Goal: Task Accomplishment & Management: Manage account settings

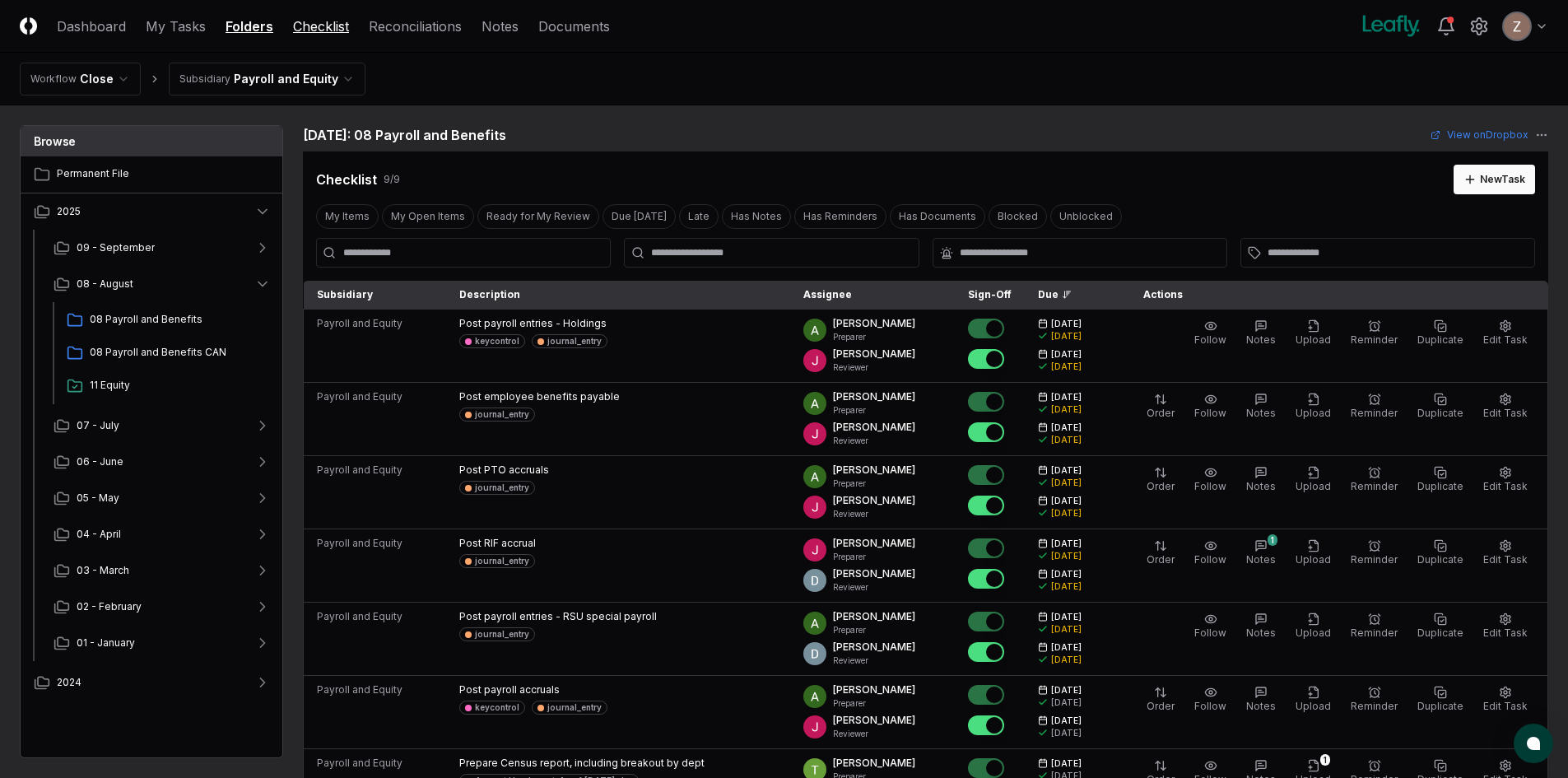
click at [322, 23] on link "Checklist" at bounding box center [321, 26] width 56 height 20
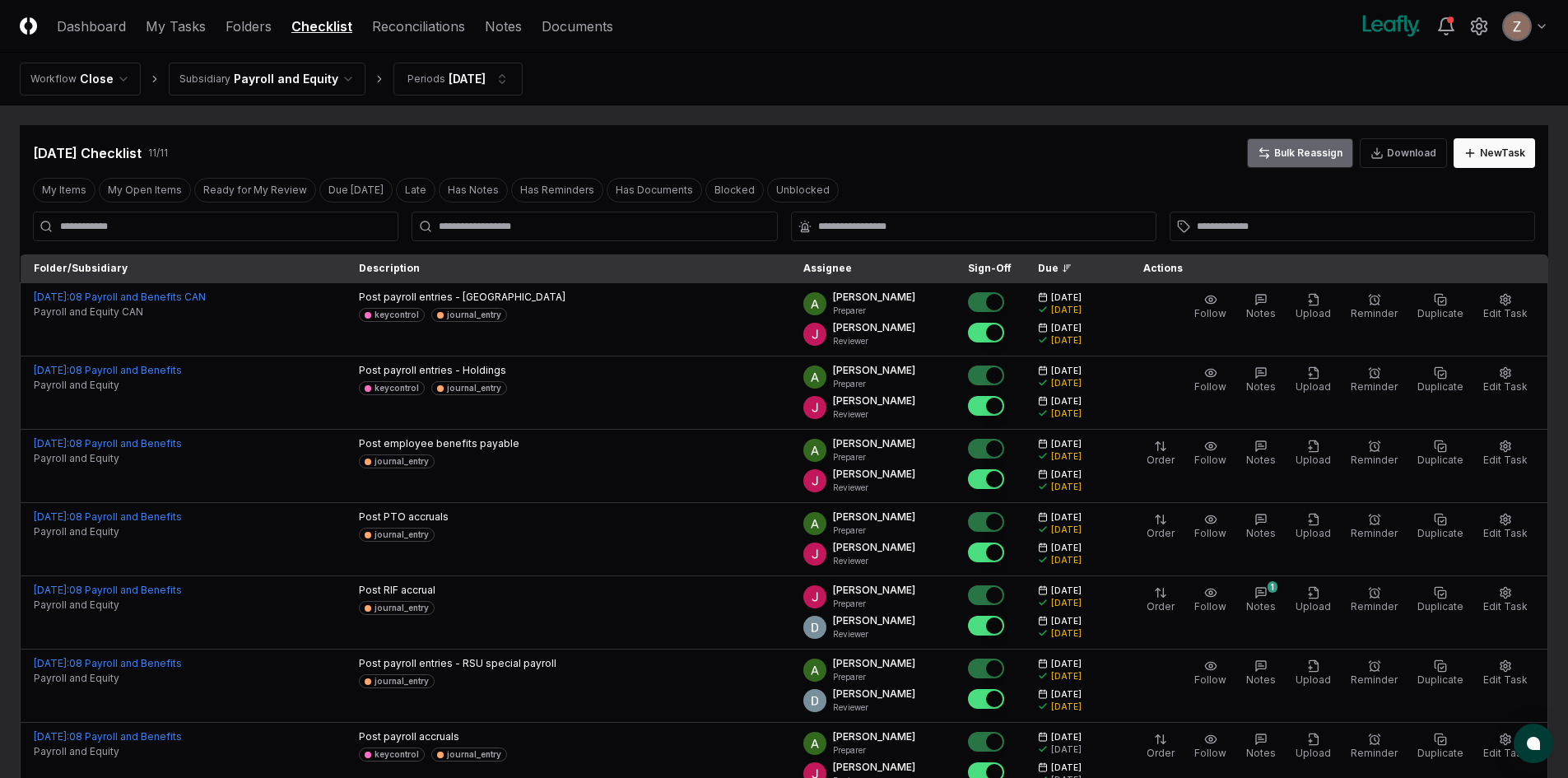
click at [1301, 155] on button "Bulk Reassign" at bounding box center [1300, 153] width 106 height 30
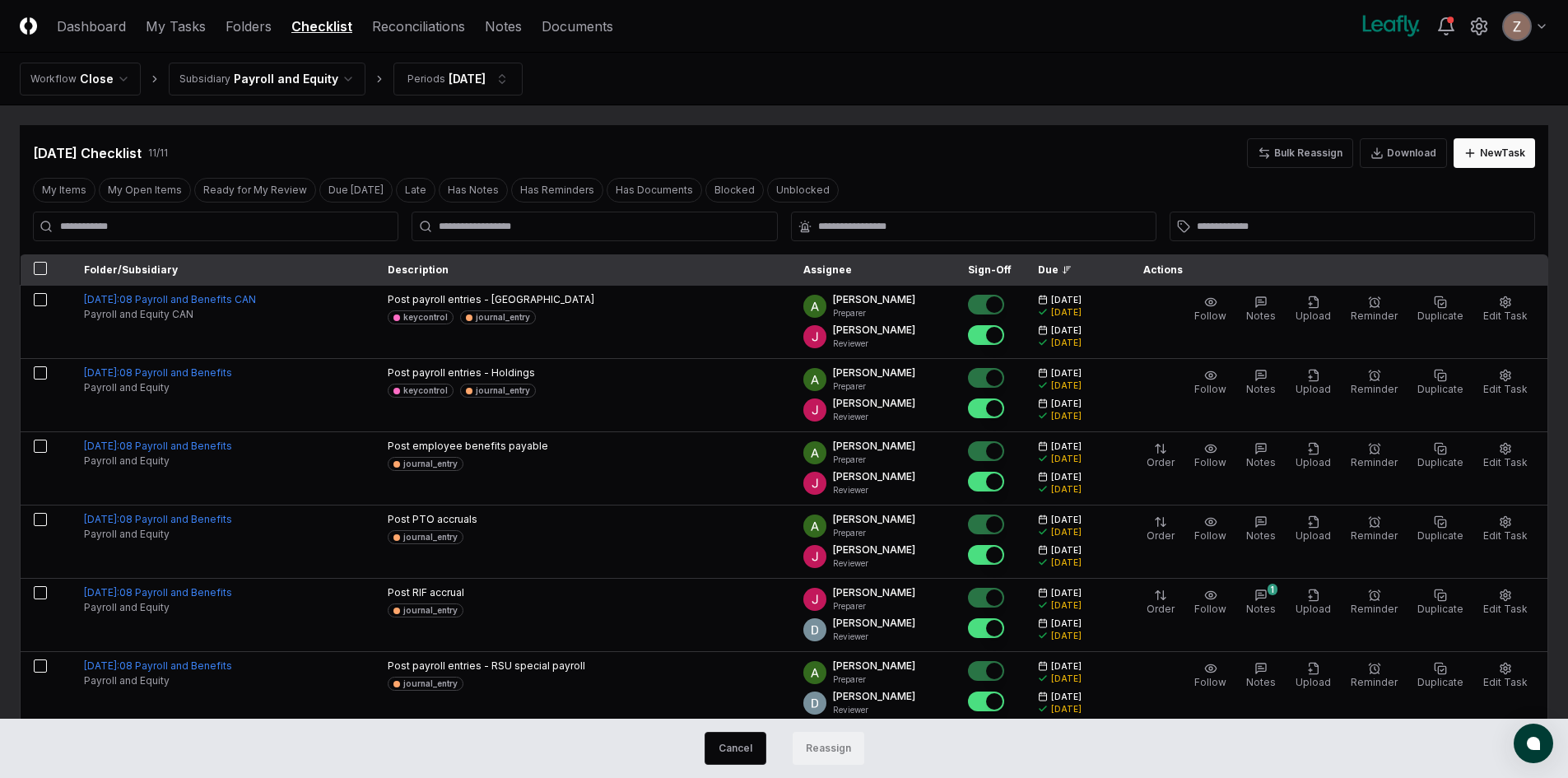
click at [1160, 173] on div "[DATE] Checklist 11 / 11 Bulk Reassign Download New Task My Items My Open Items…" at bounding box center [784, 607] width 1528 height 966
click at [740, 751] on button "Cancel" at bounding box center [735, 748] width 61 height 33
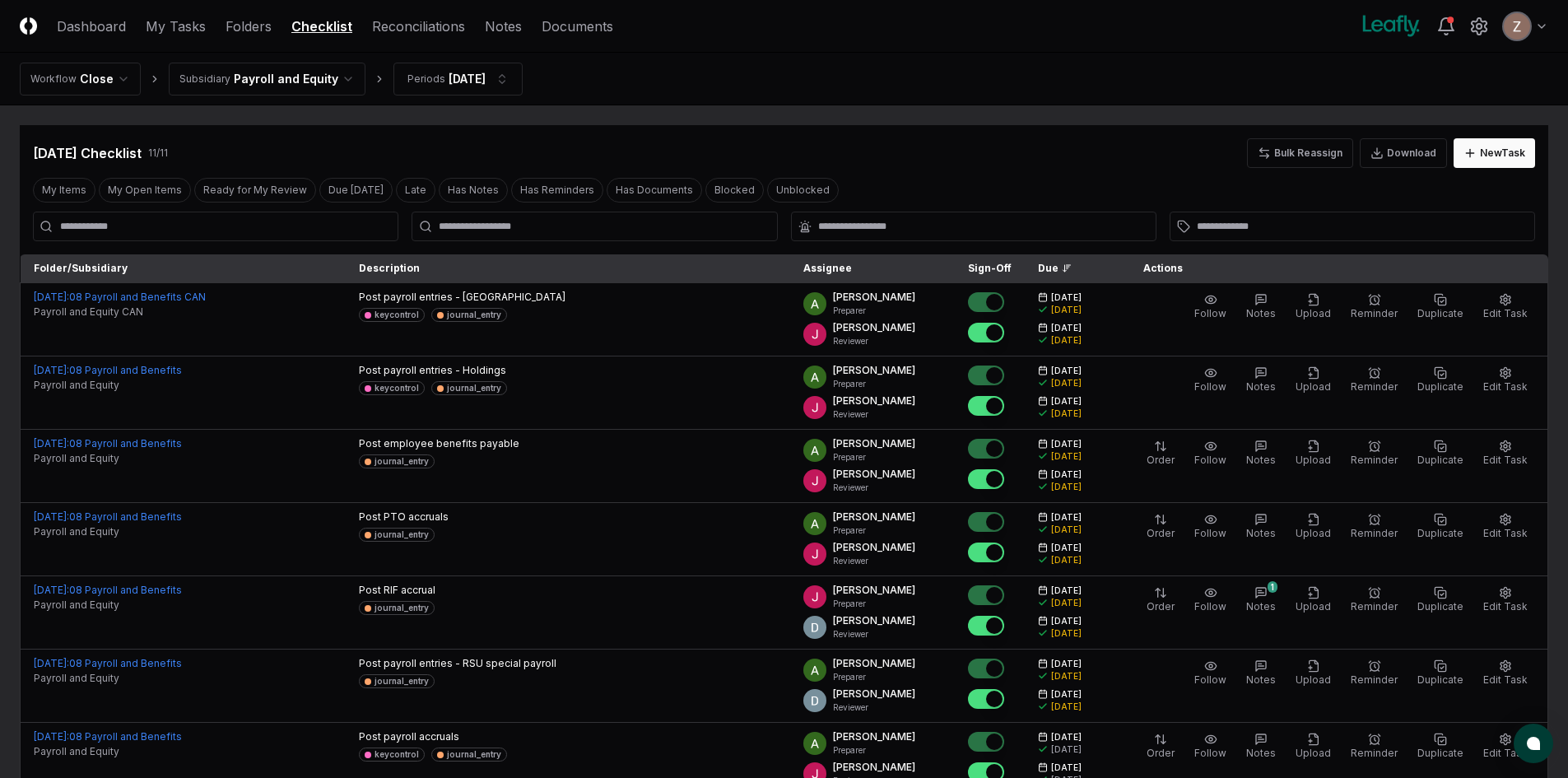
click at [329, 74] on html "CloseCore Dashboard My Tasks Folders Checklist Reconciliations Notes Documents …" at bounding box center [784, 604] width 1568 height 1207
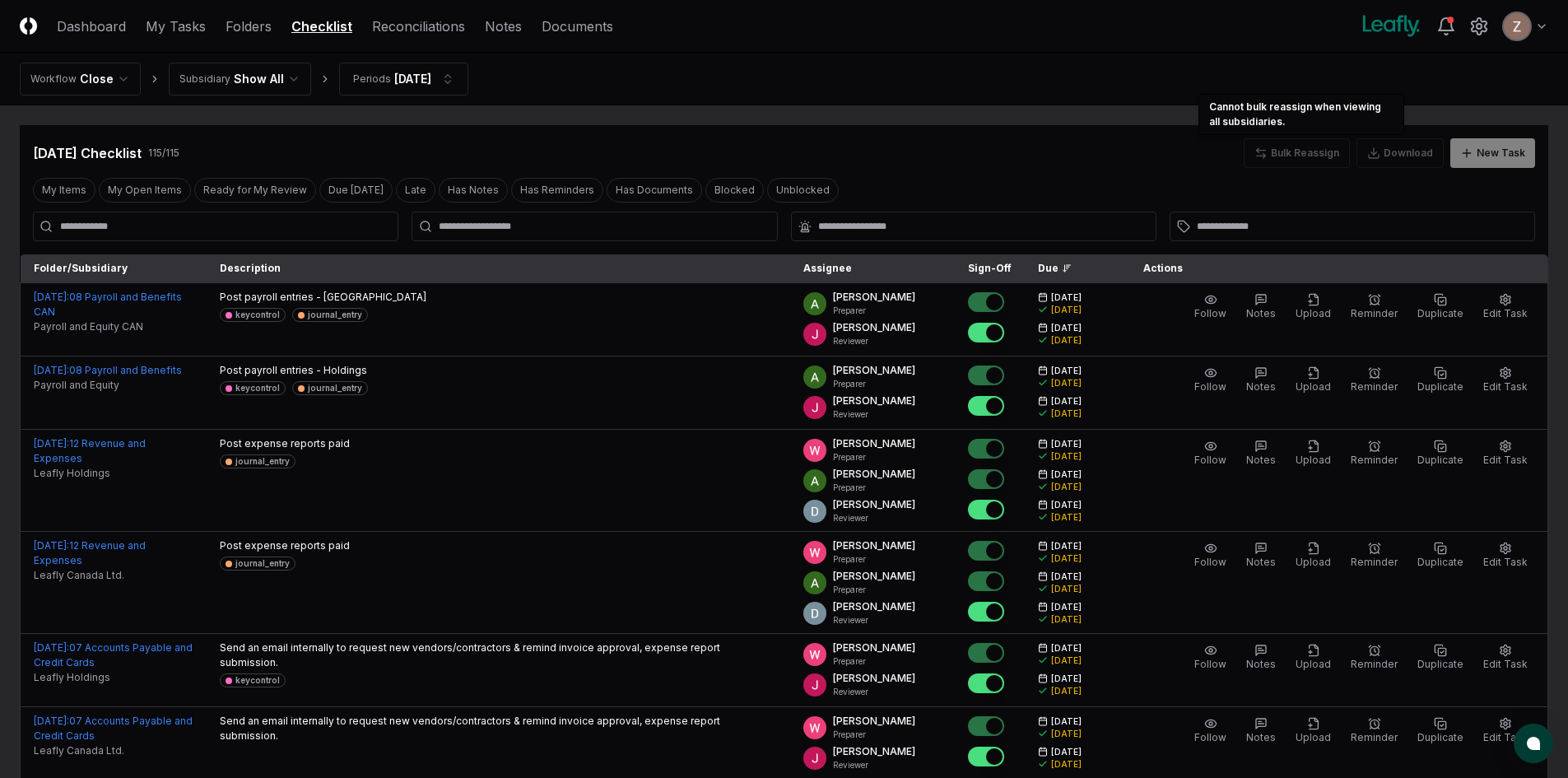
click at [1295, 152] on div "Bulk Reassign" at bounding box center [1296, 153] width 106 height 30
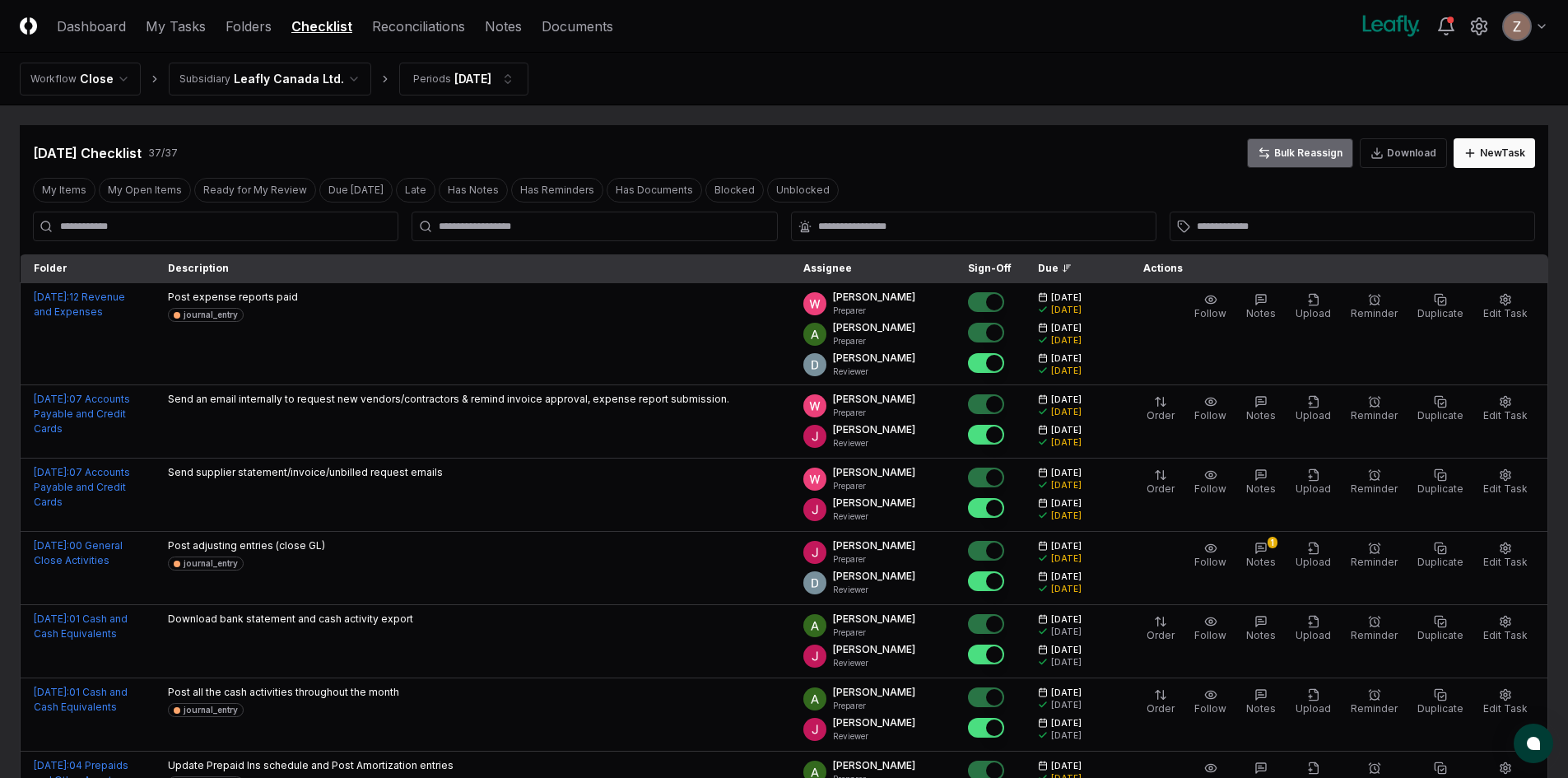
click at [1266, 154] on icon at bounding box center [1263, 153] width 14 height 14
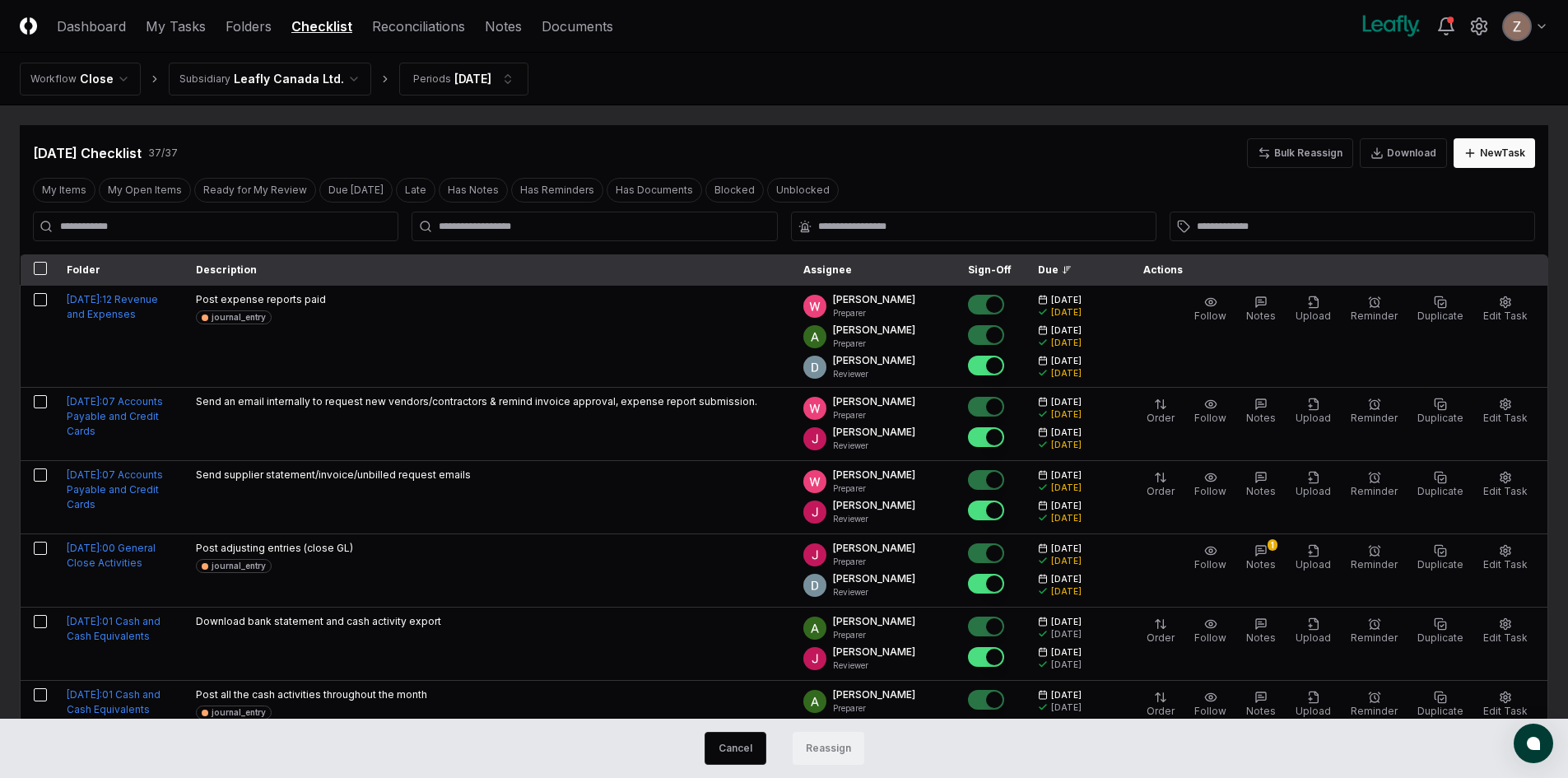
click at [1143, 150] on div "[DATE] Checklist 37 / 37 Bulk Reassign Download New Task" at bounding box center [784, 153] width 1502 height 30
click at [732, 744] on button "Cancel" at bounding box center [735, 748] width 61 height 33
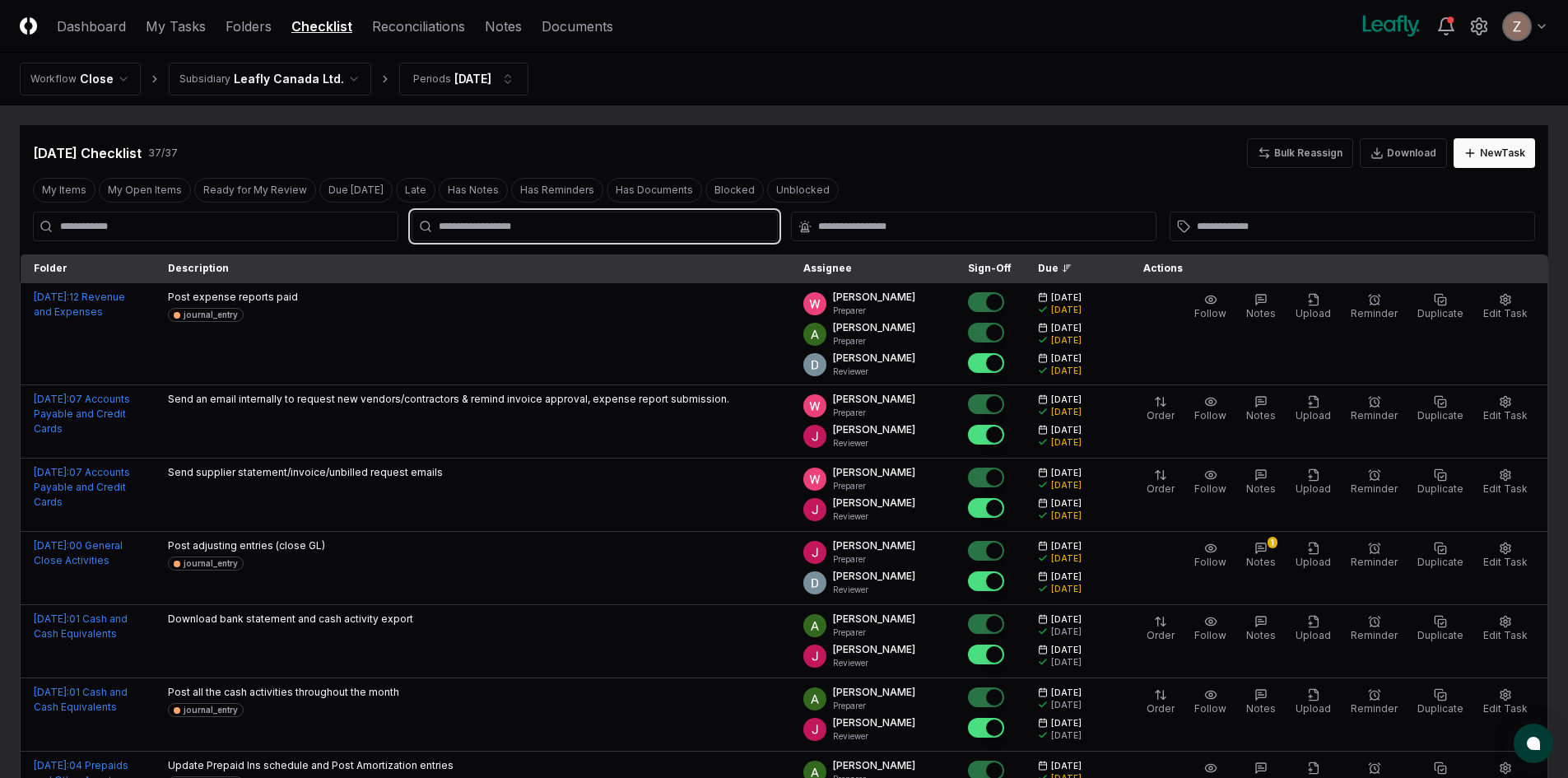
click at [470, 221] on input "text" at bounding box center [602, 226] width 327 height 14
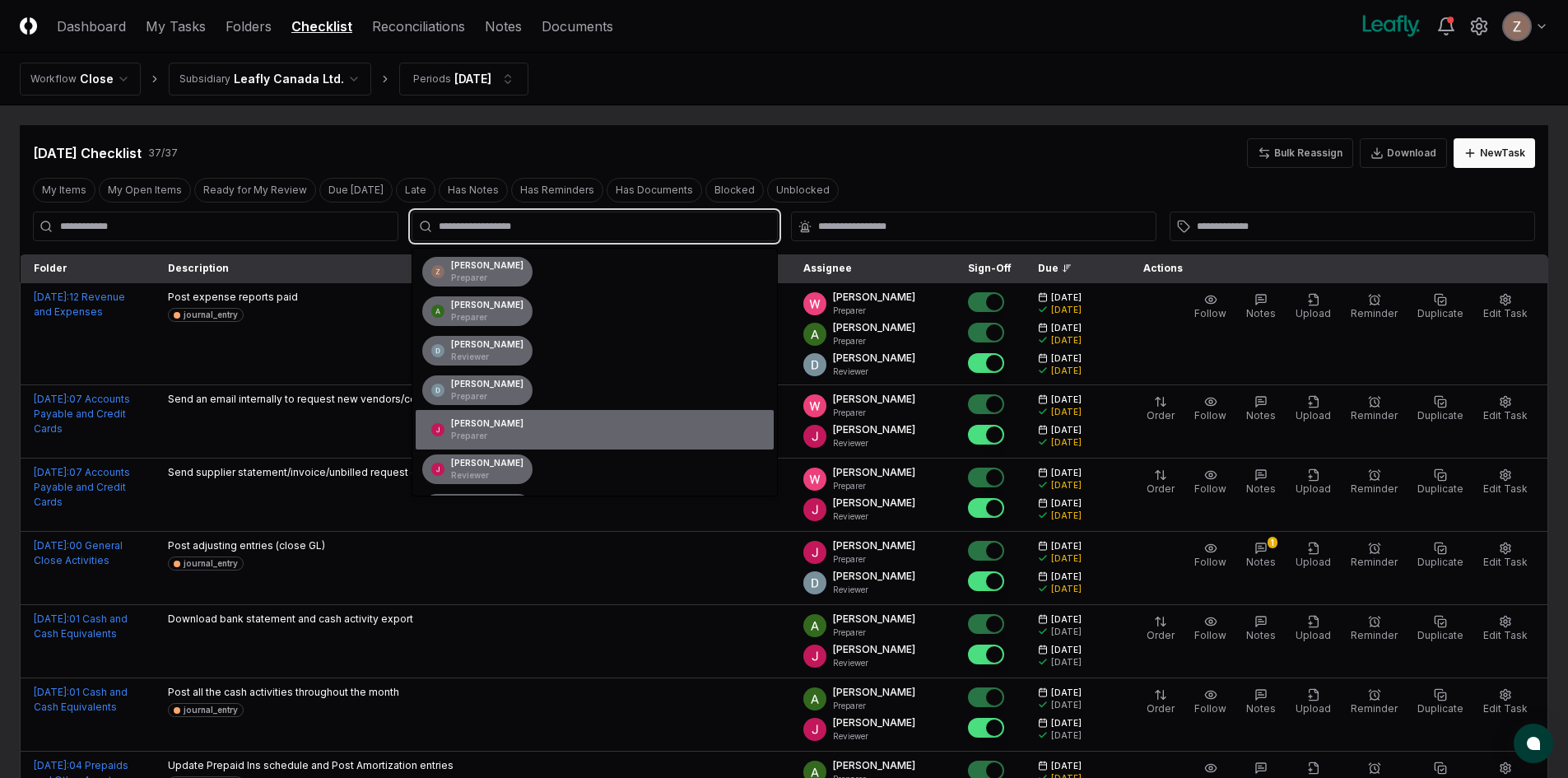
click at [486, 421] on div "[PERSON_NAME] Preparer" at bounding box center [487, 429] width 72 height 24
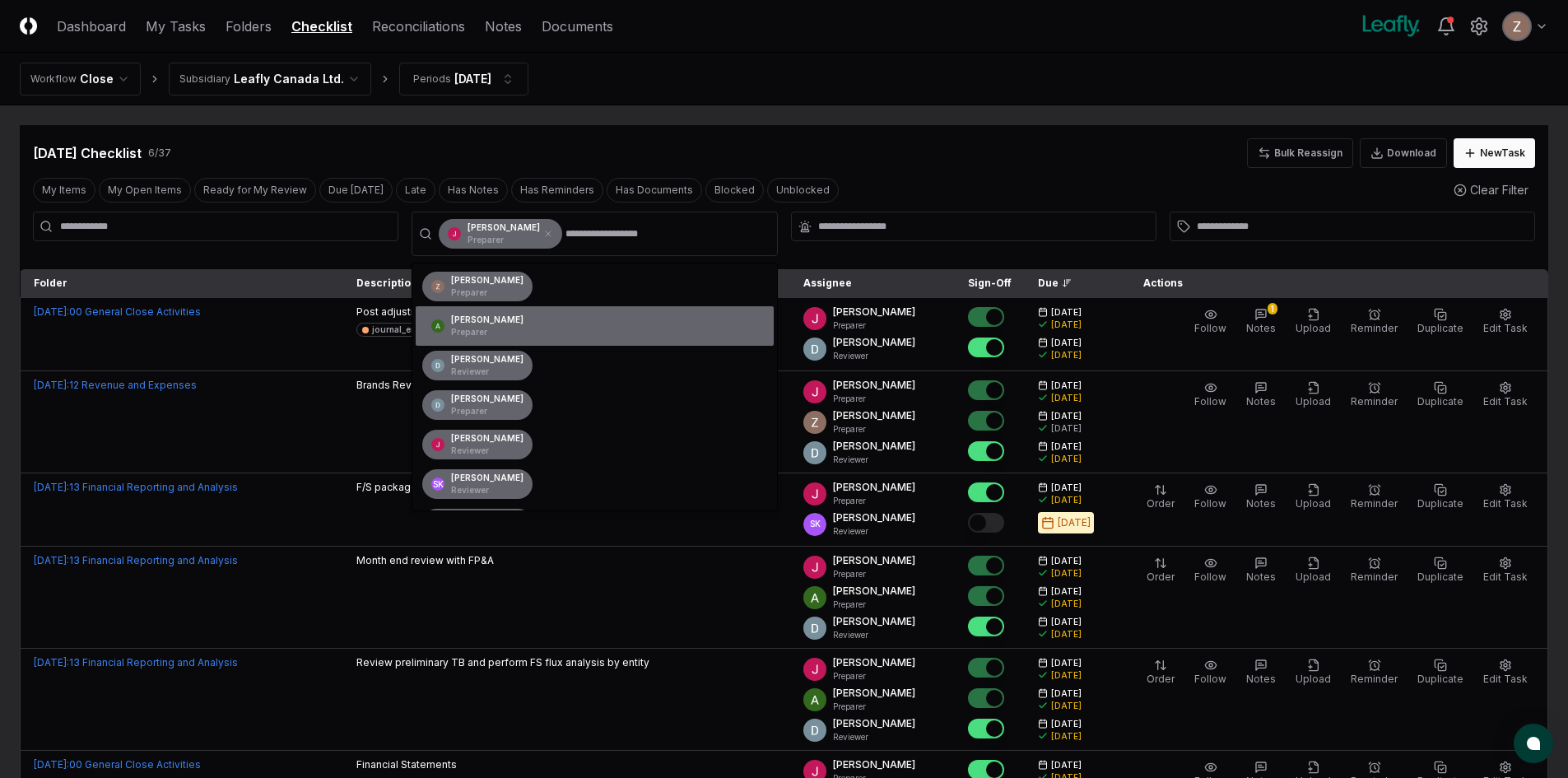
click at [651, 132] on div "[DATE] Checklist 6 / 37 Bulk Reassign Download New Task" at bounding box center [784, 145] width 1528 height 42
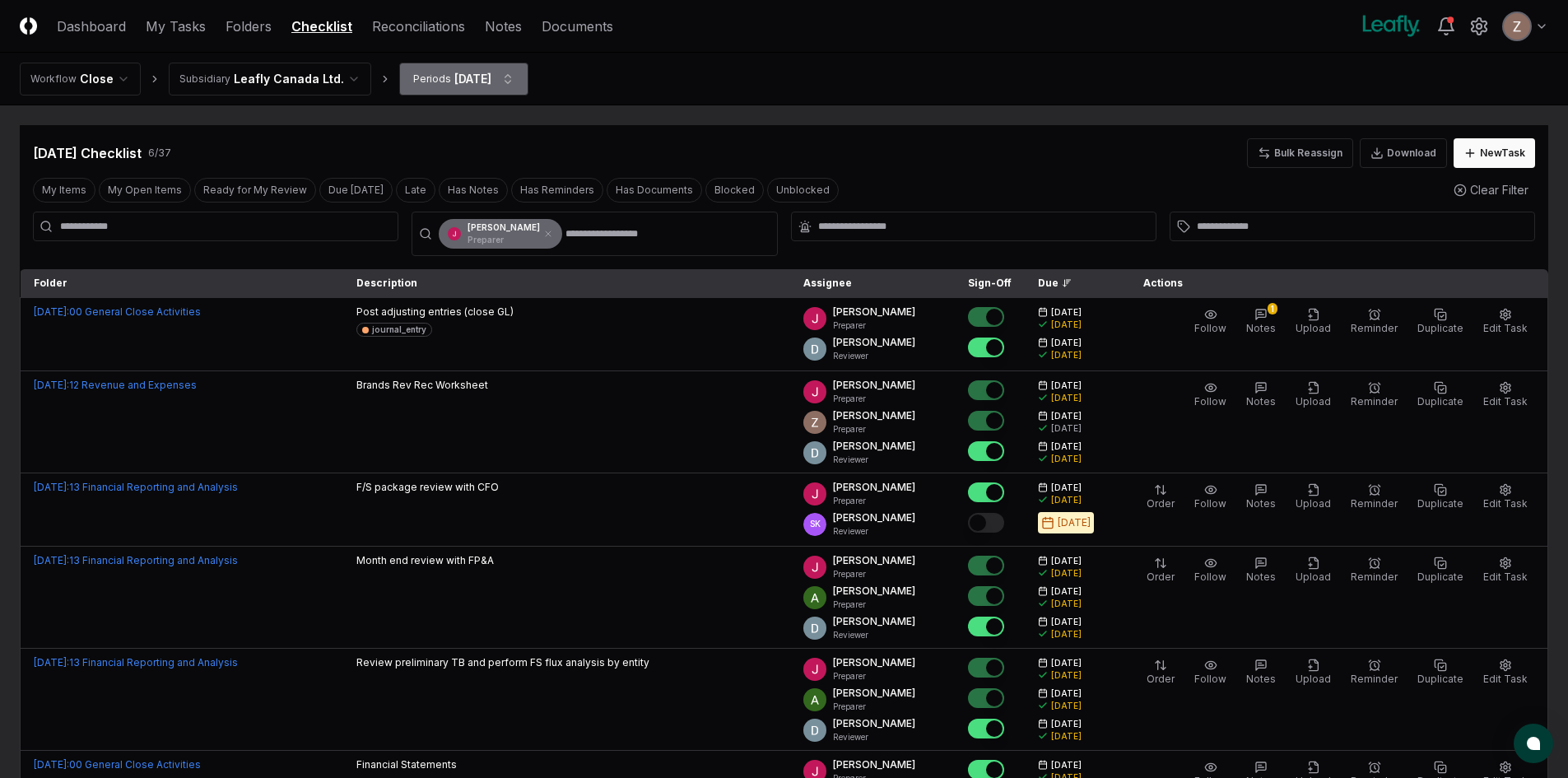
click at [505, 76] on html "CloseCore Dashboard My Tasks Folders Checklist Reconciliations Notes Documents …" at bounding box center [784, 471] width 1568 height 942
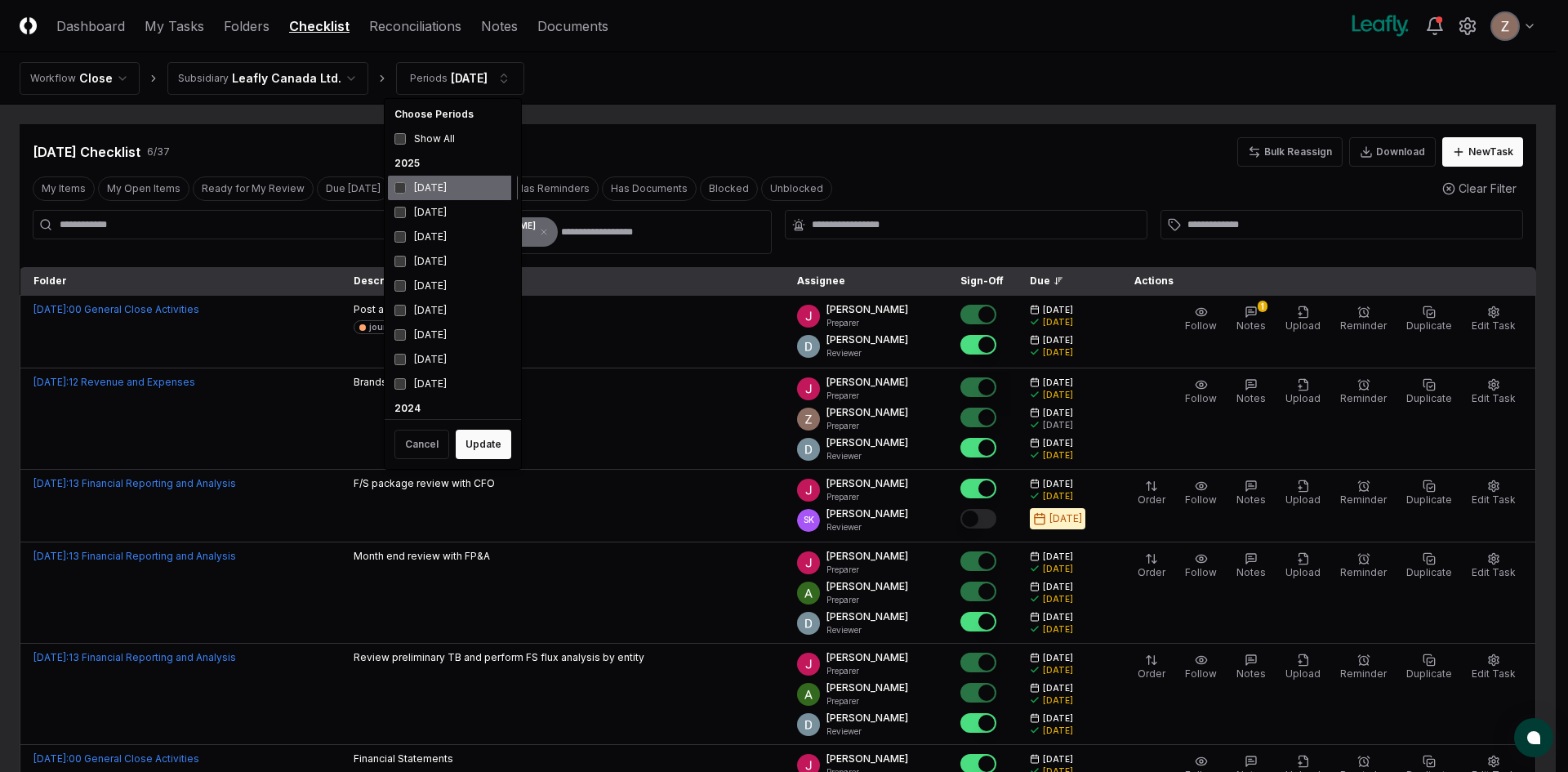
click at [440, 189] on div "[DATE]" at bounding box center [453, 187] width 130 height 24
click at [426, 212] on div "[DATE]" at bounding box center [453, 212] width 130 height 24
click at [464, 452] on button "Update" at bounding box center [483, 444] width 56 height 30
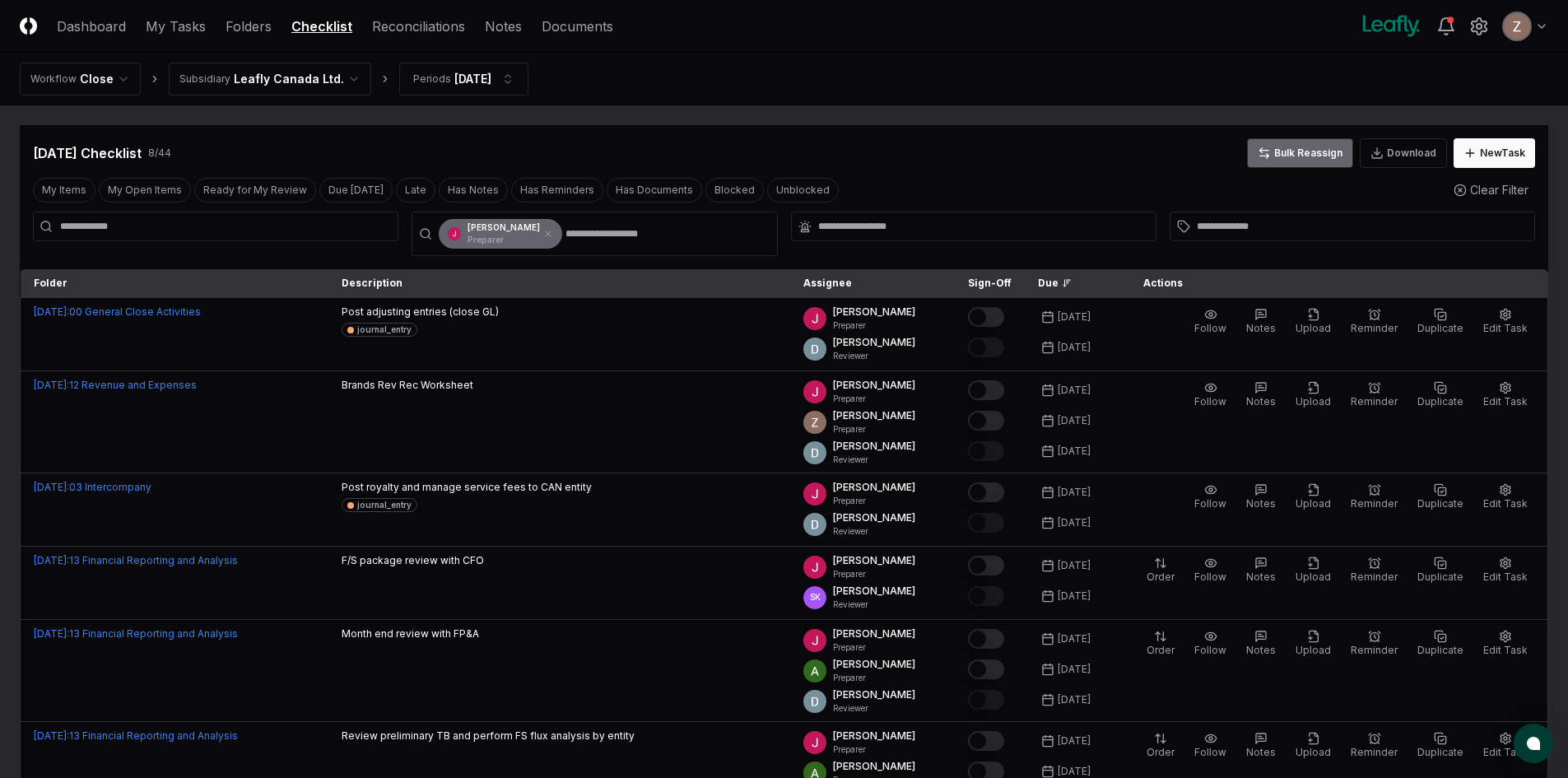
click at [1301, 152] on button "Bulk Reassign" at bounding box center [1300, 153] width 106 height 30
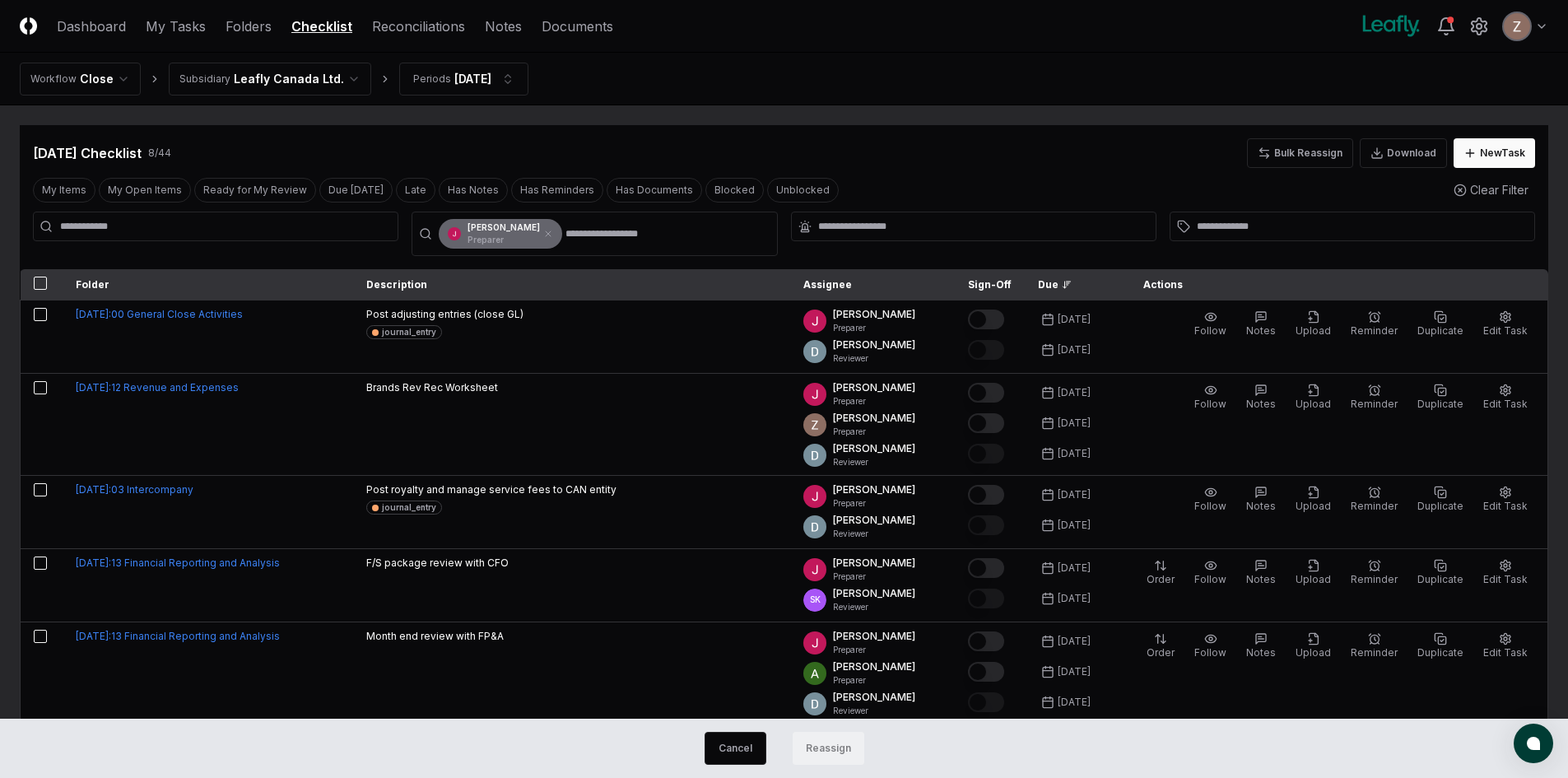
click at [45, 279] on button "button" at bounding box center [40, 283] width 14 height 14
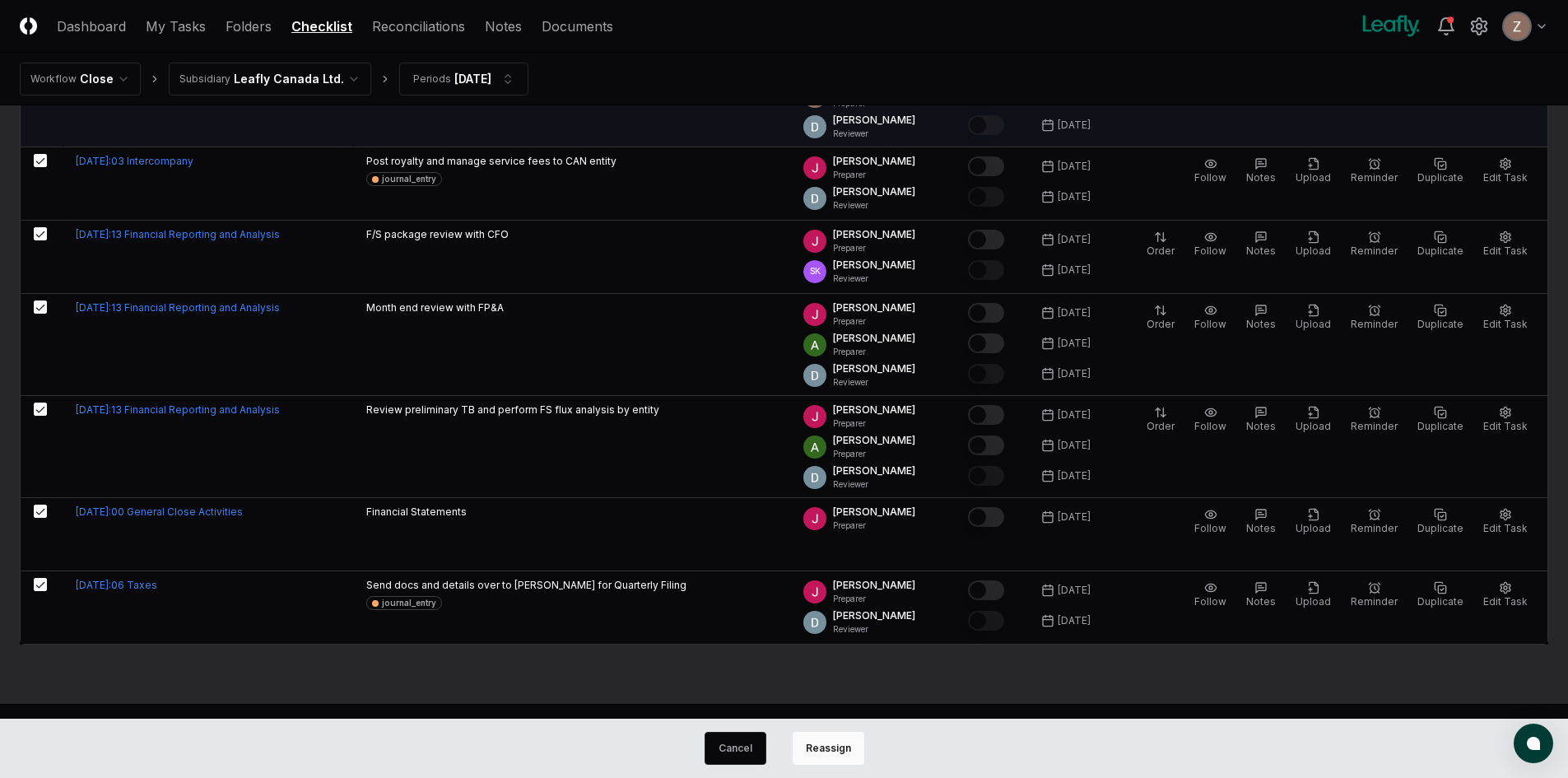
scroll to position [354, 0]
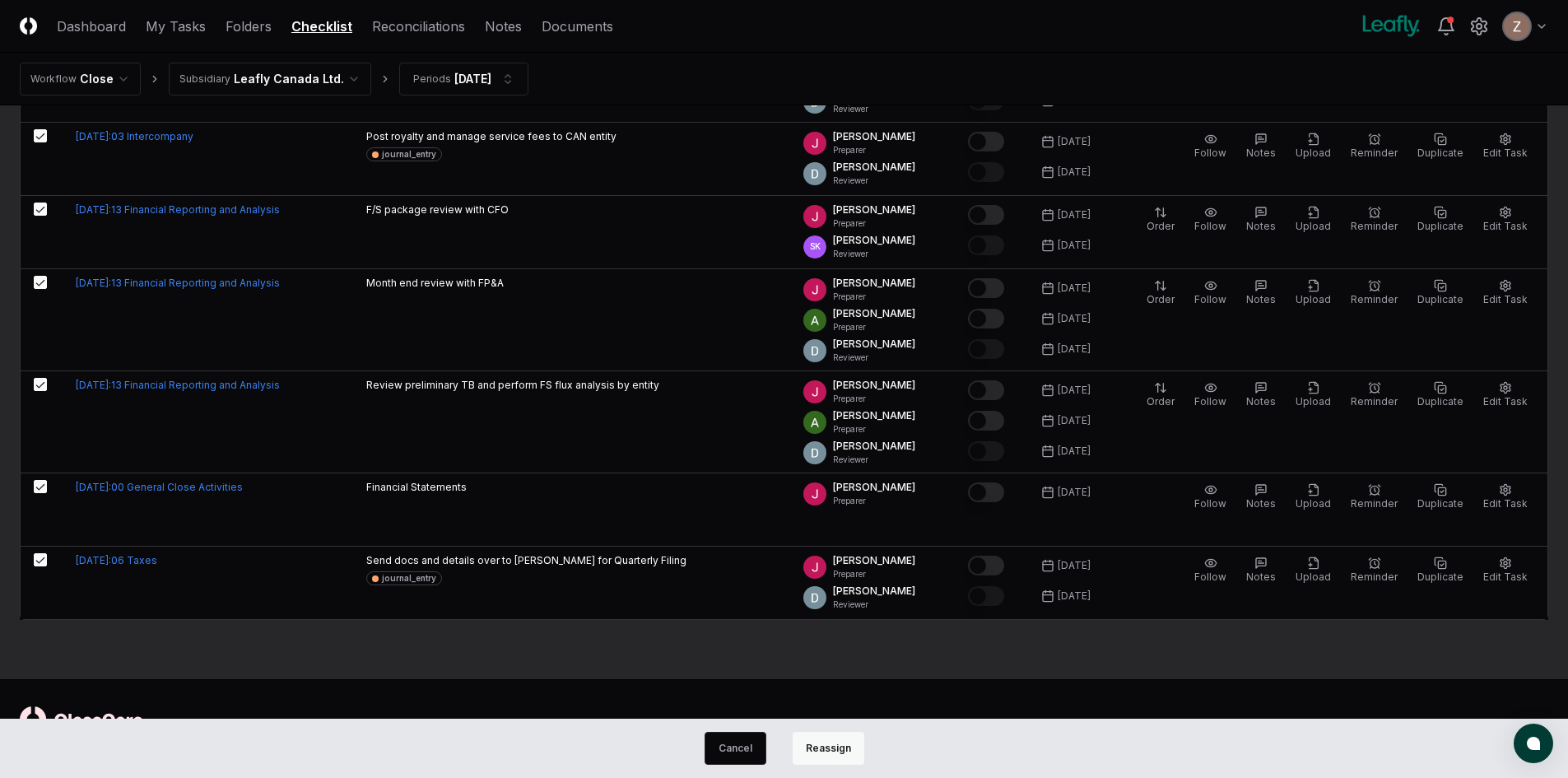
click at [826, 745] on button "Reassign" at bounding box center [828, 748] width 71 height 33
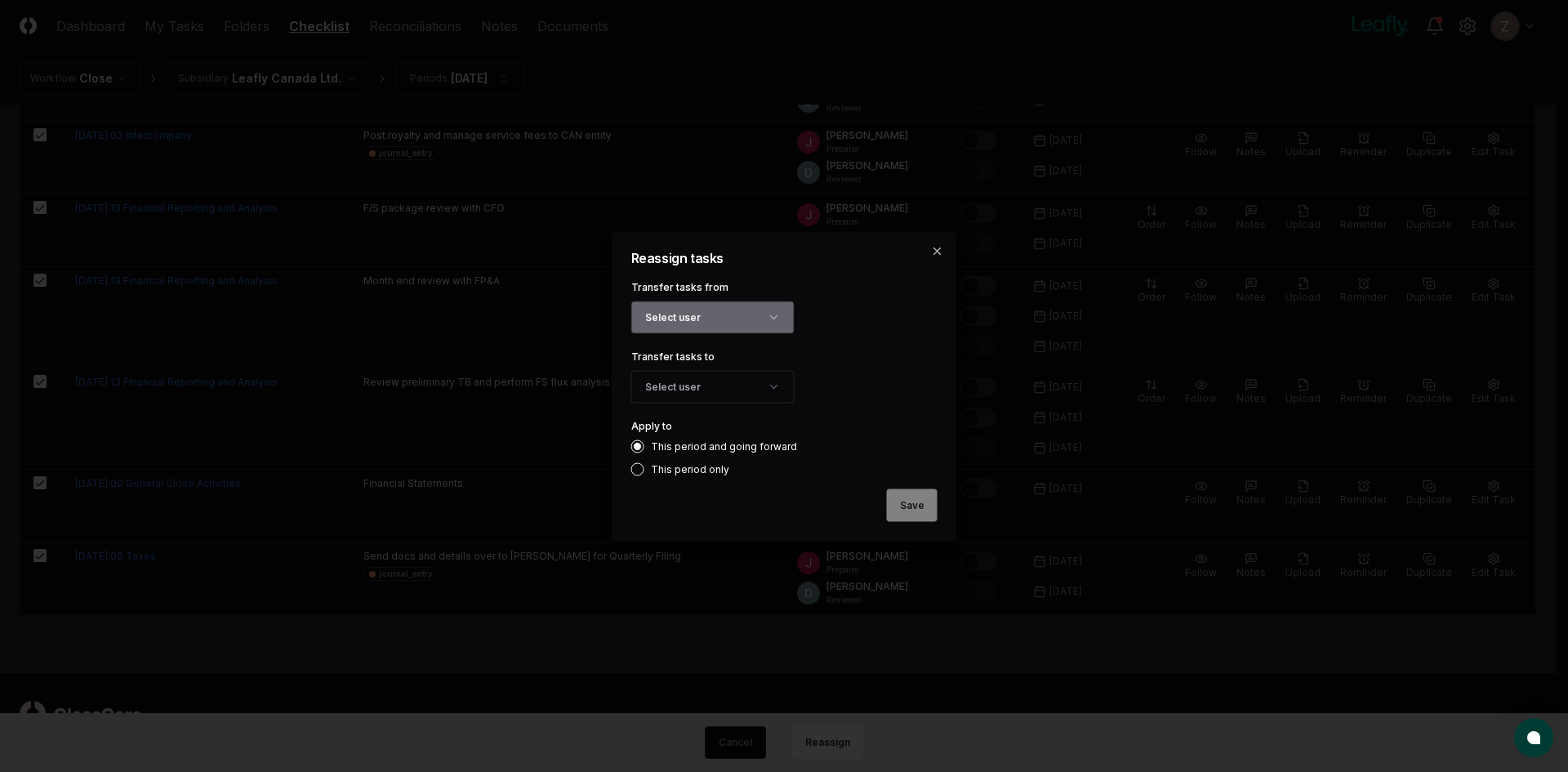
click at [748, 317] on button "Select user" at bounding box center [713, 317] width 163 height 32
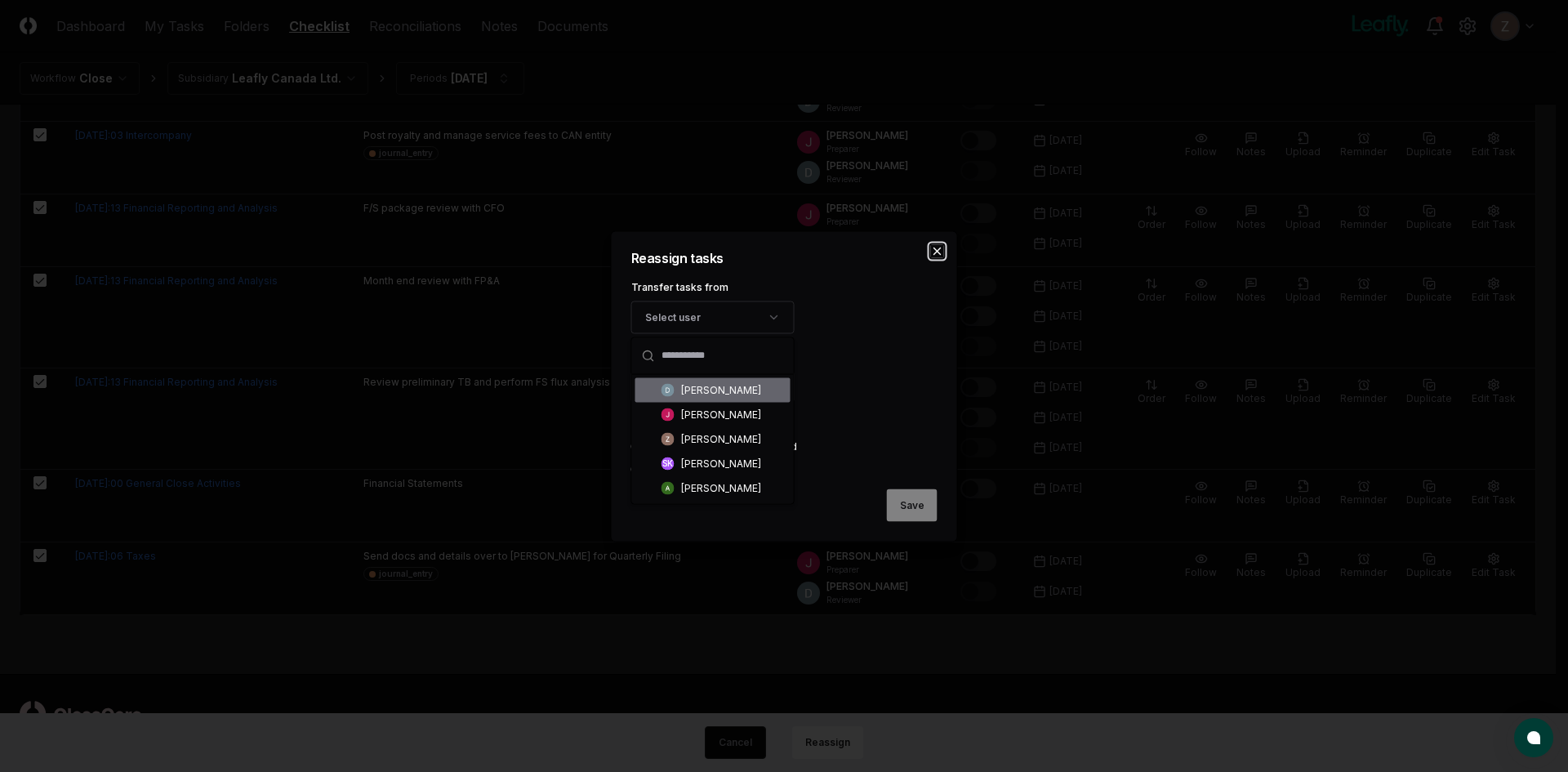
click at [940, 247] on icon "button" at bounding box center [937, 250] width 6 height 6
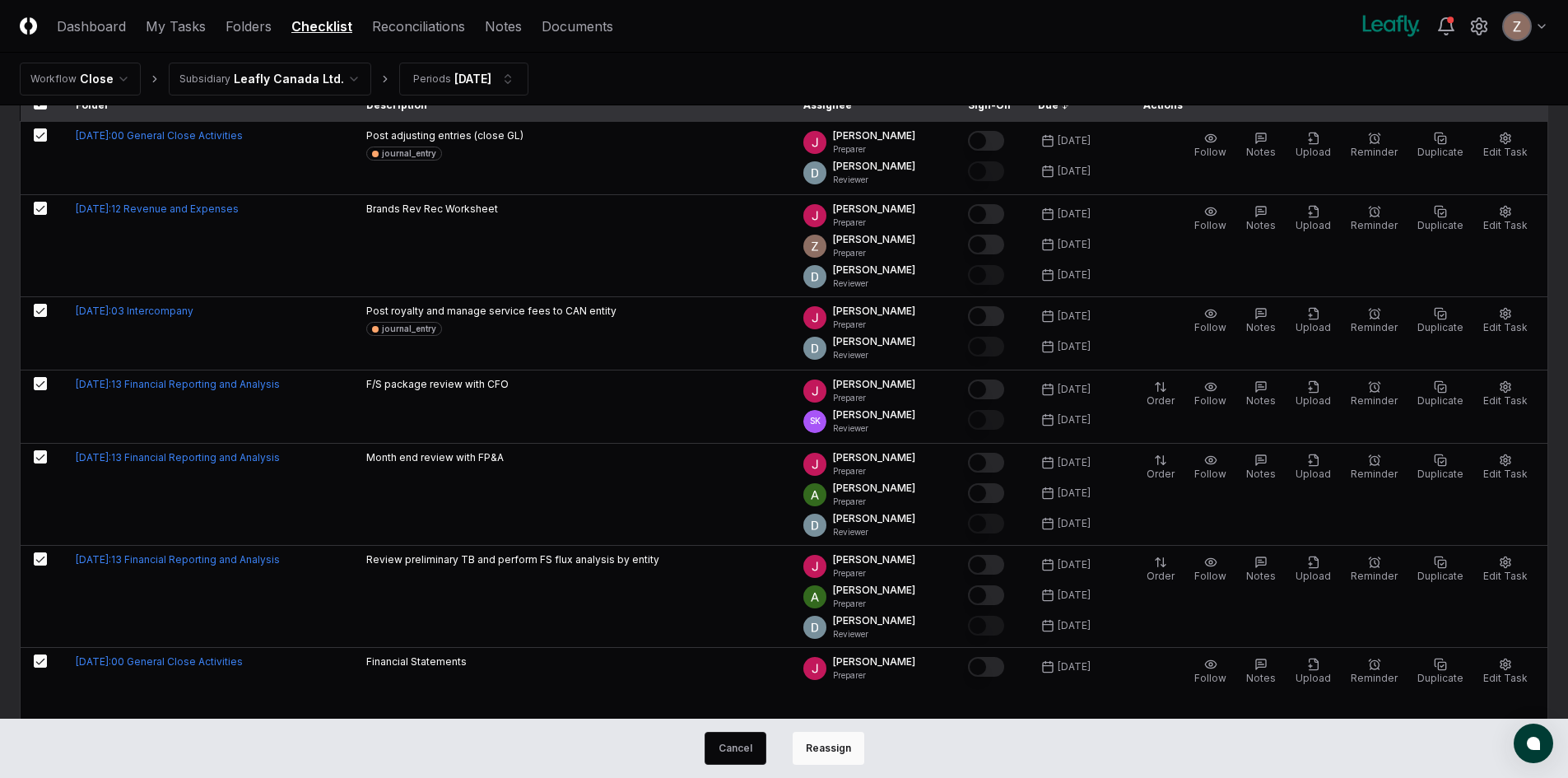
scroll to position [0, 0]
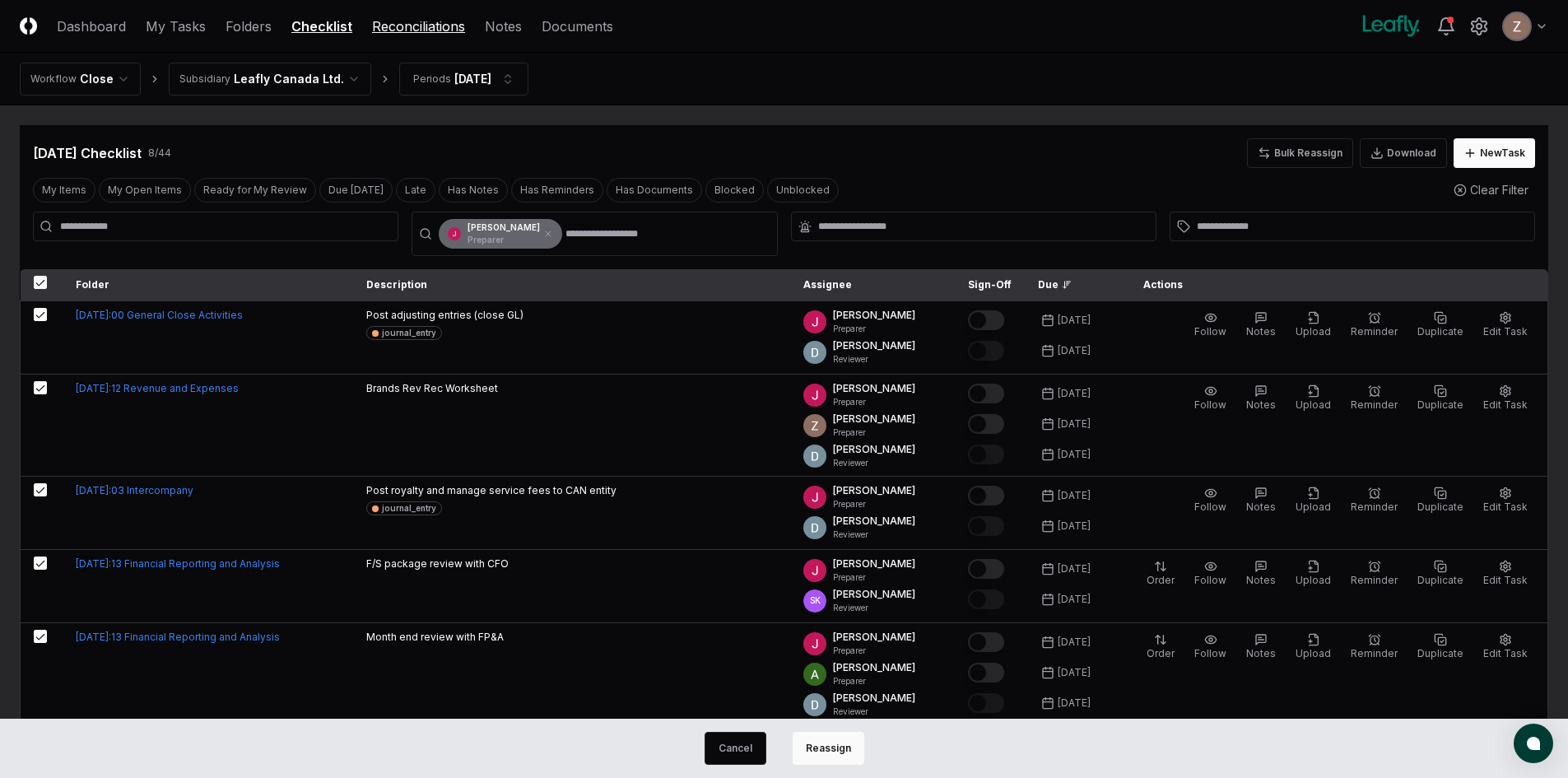
click at [425, 22] on link "Reconciliations" at bounding box center [418, 26] width 93 height 20
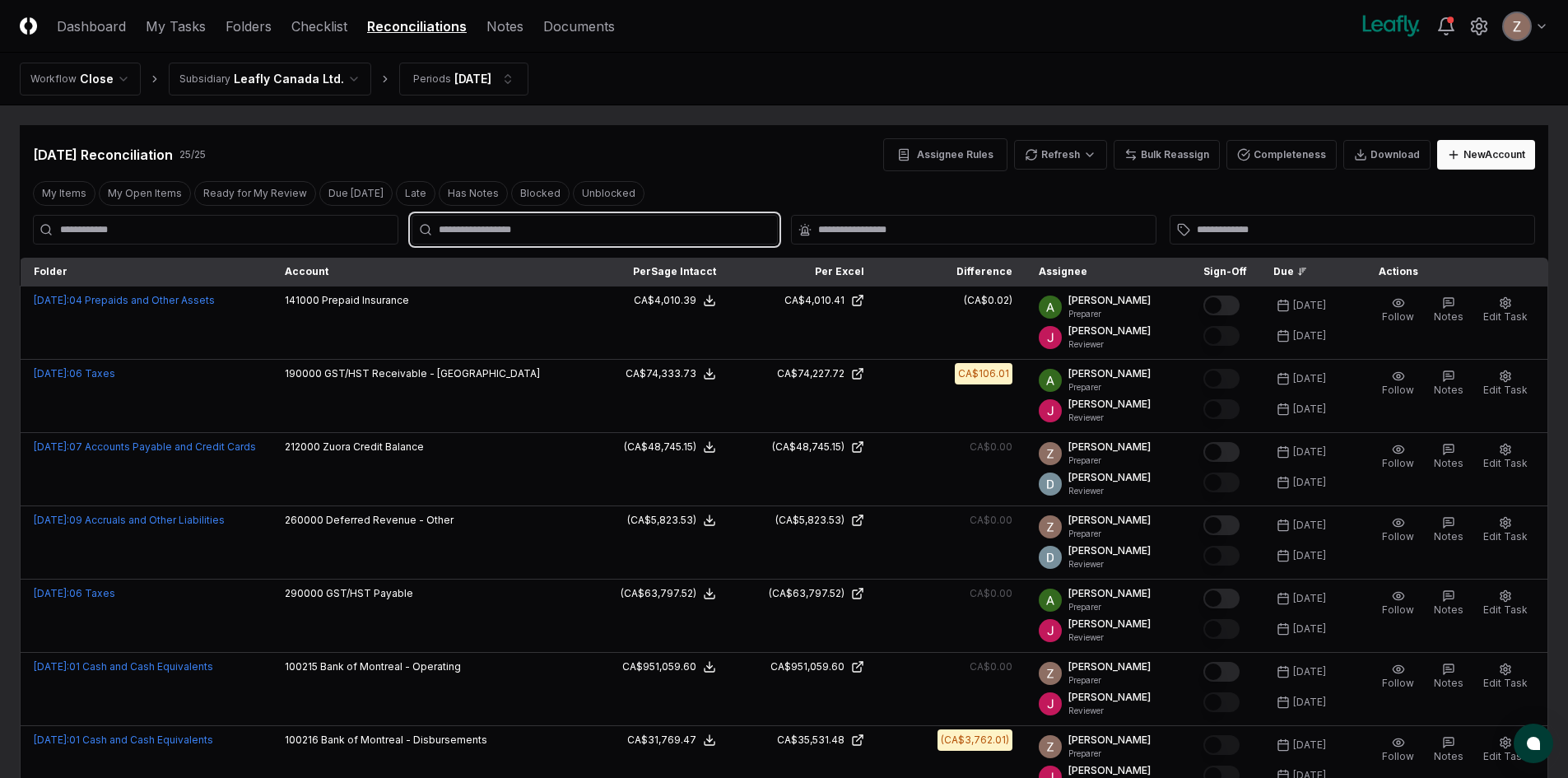
click at [473, 235] on input "text" at bounding box center [602, 230] width 327 height 14
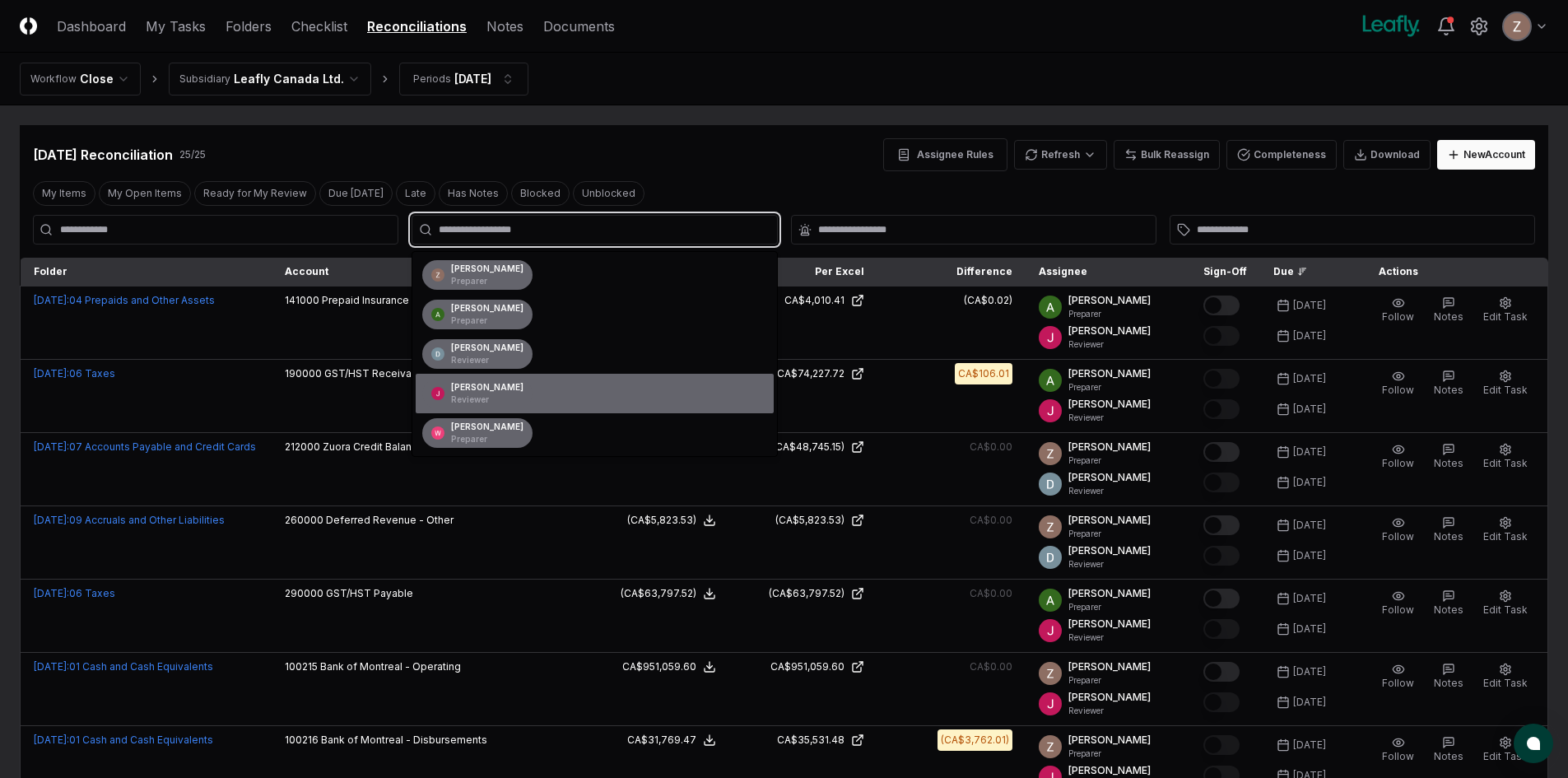
click at [474, 394] on p "Reviewer" at bounding box center [487, 399] width 72 height 13
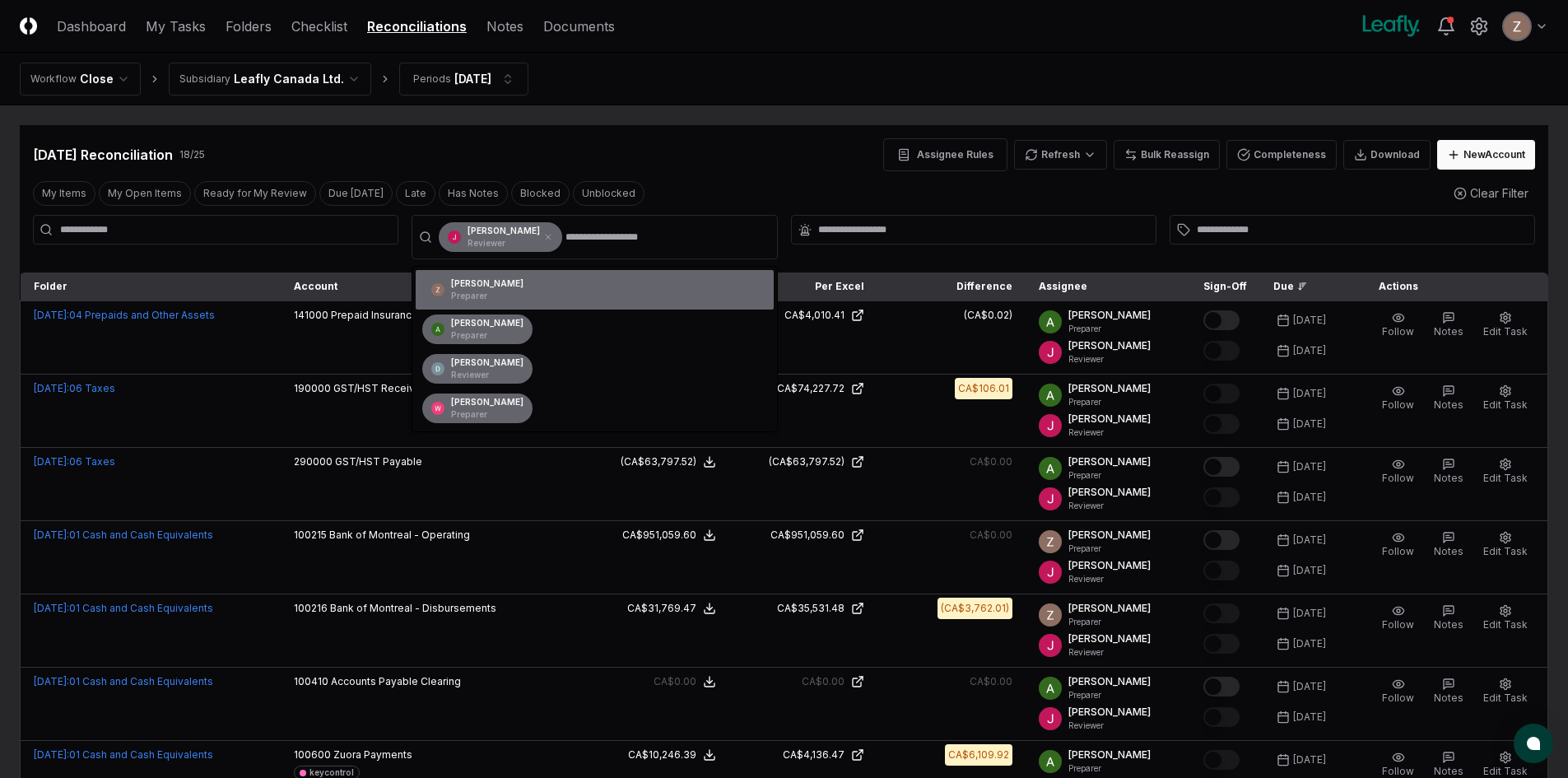
click at [834, 160] on div "[DATE] Reconciliation 18 / 25 Assignee Rules Refresh Bulk Reassign Completeness…" at bounding box center [784, 155] width 1502 height 33
